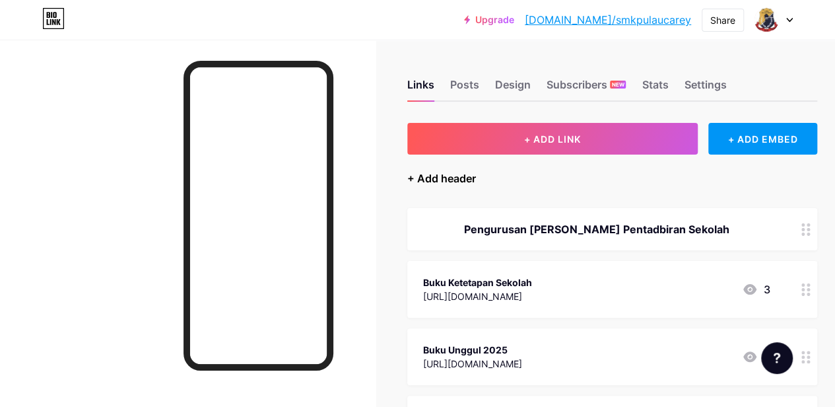
click at [458, 178] on div "+ Add header" at bounding box center [441, 178] width 69 height 16
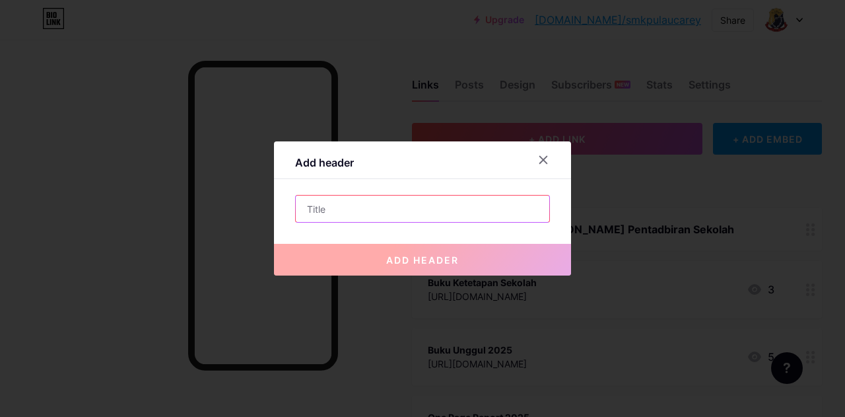
click at [404, 221] on input "text" at bounding box center [423, 208] width 254 height 26
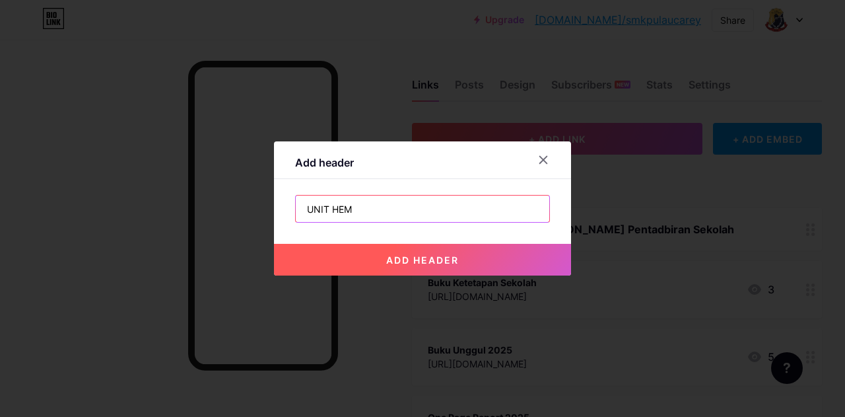
type input "UNIT HEM"
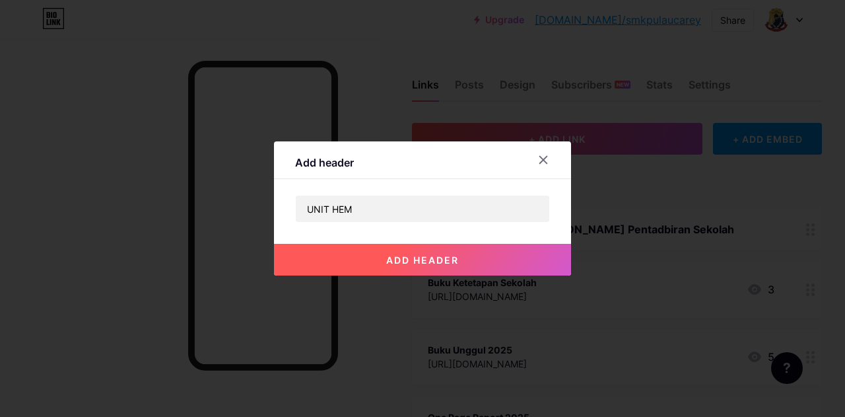
click at [412, 263] on span "add header" at bounding box center [422, 259] width 73 height 11
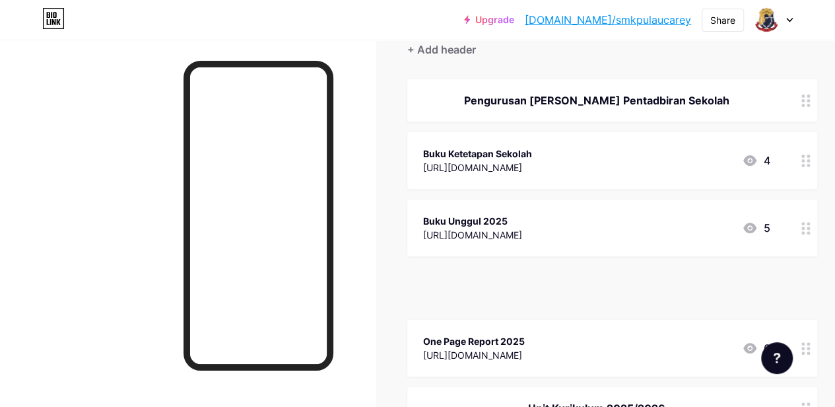
scroll to position [147, 0]
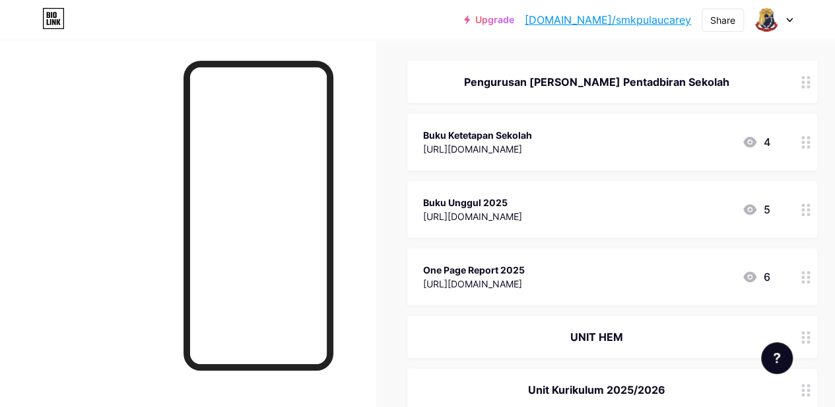
click at [363, 290] on div at bounding box center [188, 243] width 376 height 407
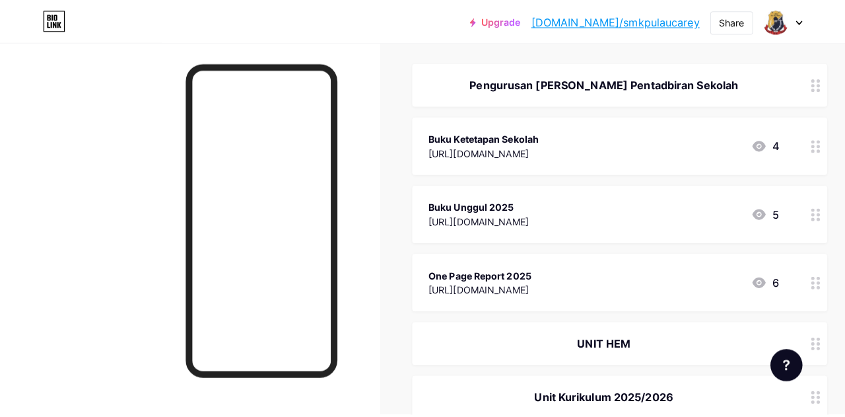
scroll to position [0, 0]
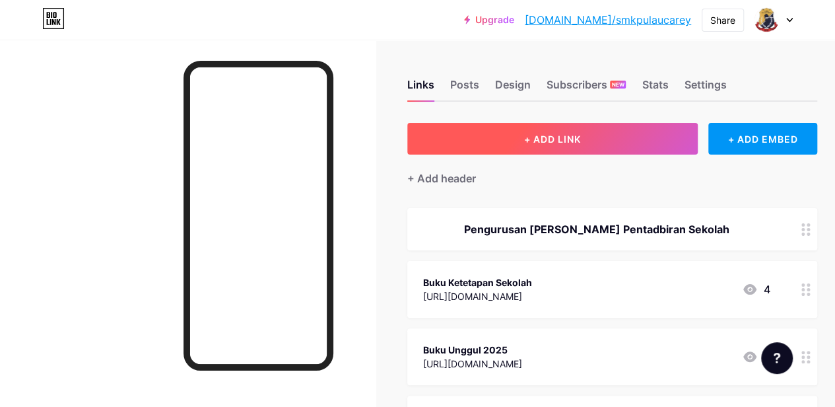
click at [526, 133] on button "+ ADD LINK" at bounding box center [552, 139] width 290 height 32
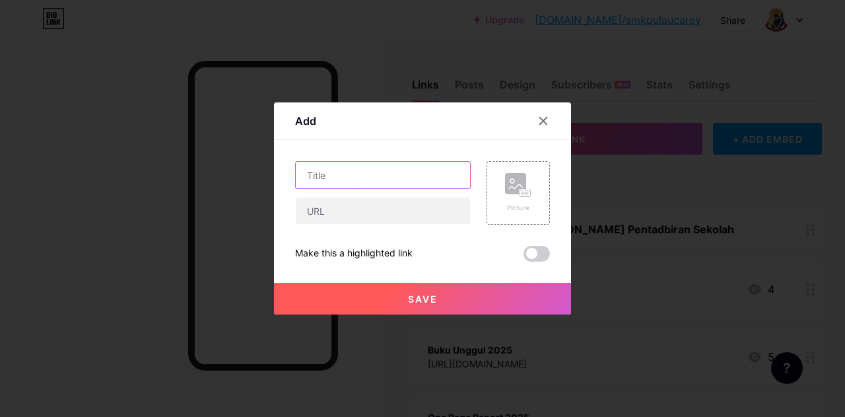
click at [347, 185] on input "text" at bounding box center [383, 175] width 174 height 26
type input "e-HEM"
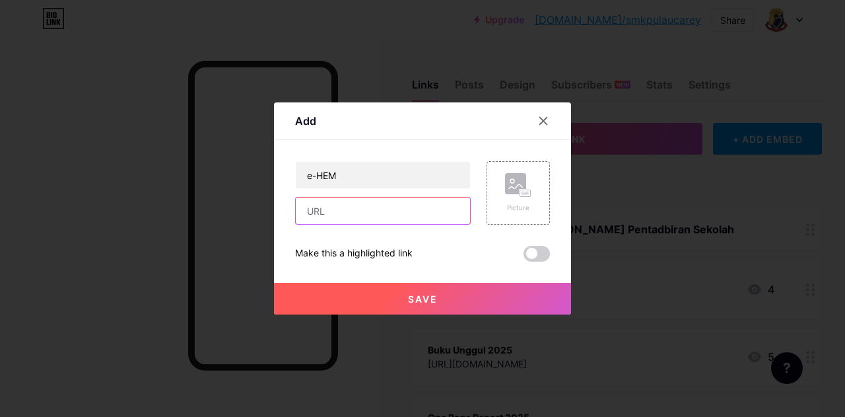
click at [362, 217] on input "text" at bounding box center [383, 210] width 174 height 26
paste input "[URL][DOMAIN_NAME]"
type input "[URL][DOMAIN_NAME]"
click at [445, 294] on button "Save" at bounding box center [422, 299] width 297 height 32
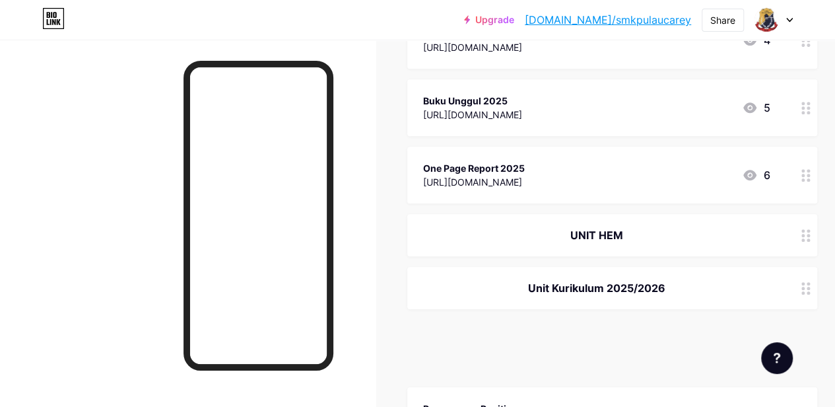
scroll to position [275, 0]
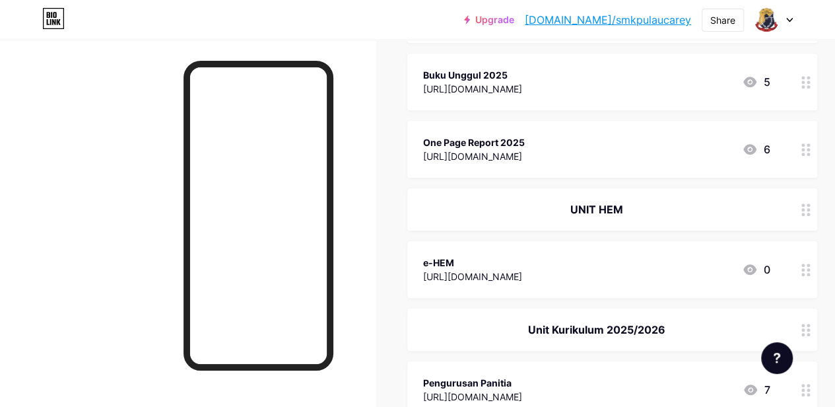
click at [372, 254] on div at bounding box center [188, 243] width 376 height 407
